Goal: Information Seeking & Learning: Learn about a topic

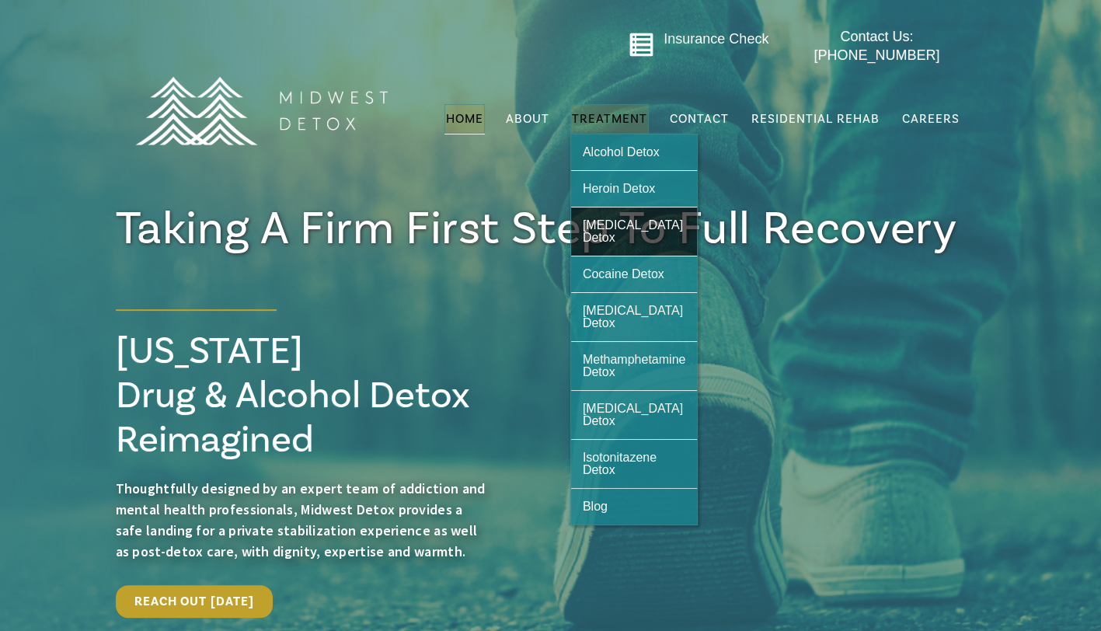
click at [602, 218] on span "[MEDICAL_DATA] Detox" at bounding box center [633, 231] width 100 height 26
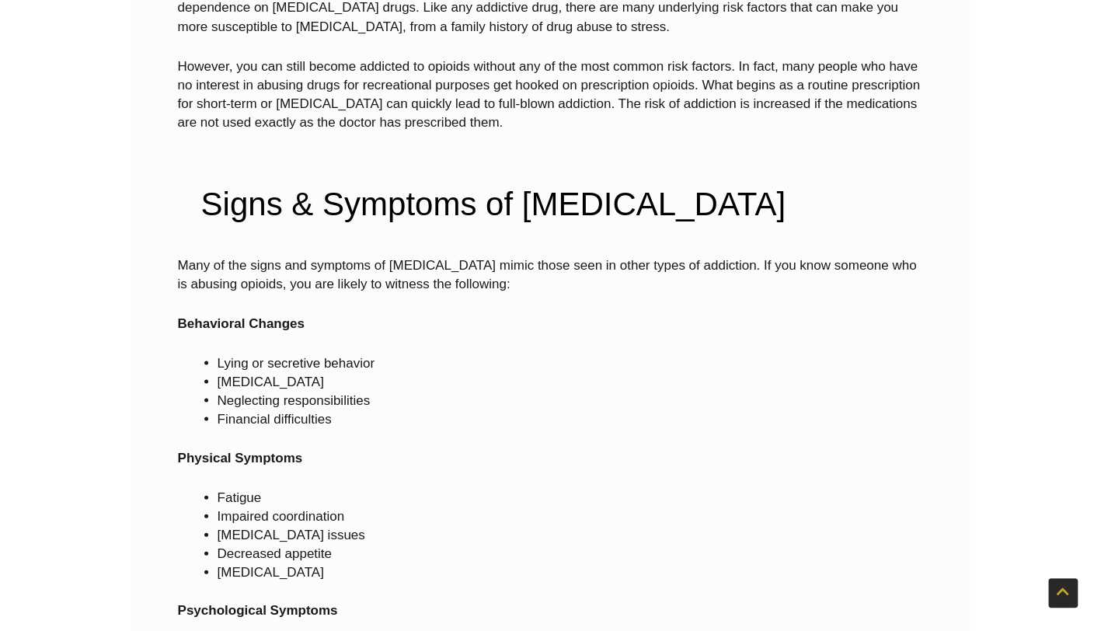
scroll to position [1638, 0]
